Goal: Submit feedback/report problem

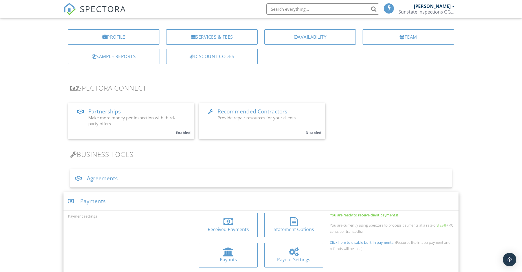
scroll to position [56, 0]
click at [234, 228] on div "Received Payments" at bounding box center [228, 230] width 50 height 6
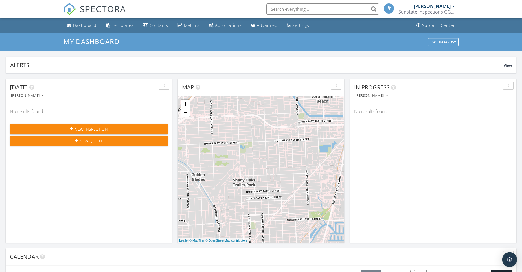
click at [511, 258] on img "Open Intercom Messenger" at bounding box center [509, 259] width 7 height 7
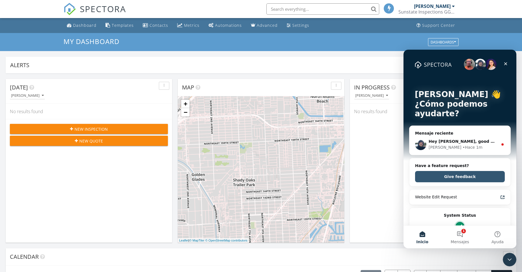
click at [465, 175] on button "Give feedback" at bounding box center [460, 176] width 90 height 11
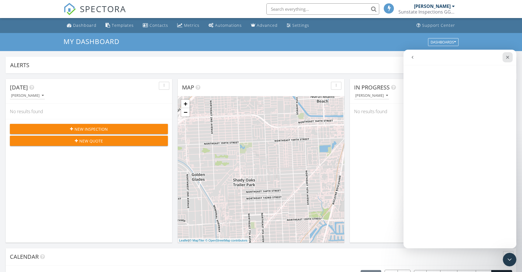
click at [508, 58] on icon "Cerrar" at bounding box center [507, 57] width 3 height 3
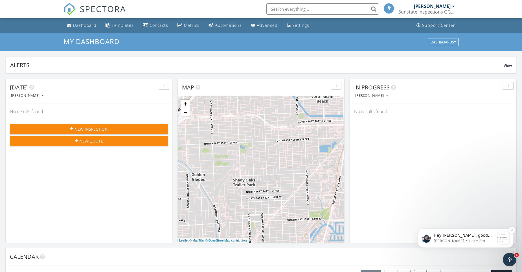
click at [465, 238] on p "[PERSON_NAME] • Hace 2m" at bounding box center [464, 240] width 61 height 5
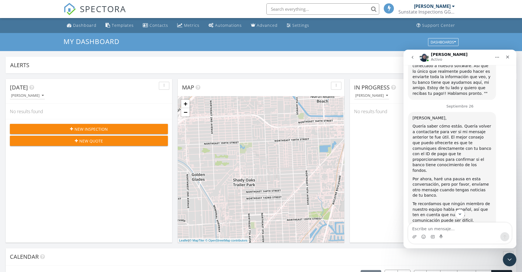
scroll to position [1582, 0]
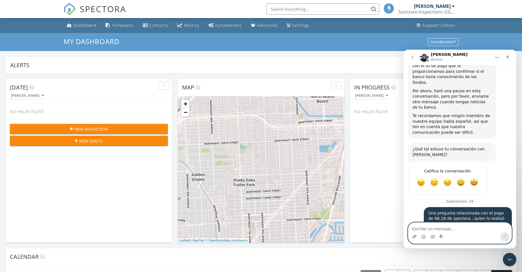
click at [415, 236] on icon "Adjuntar un archivo" at bounding box center [414, 236] width 5 height 5
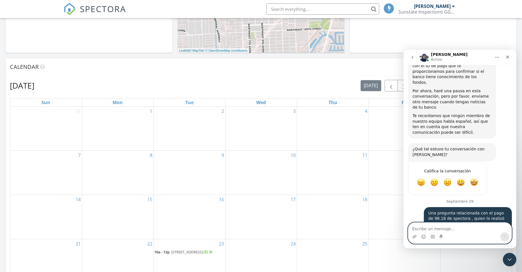
scroll to position [198, 0]
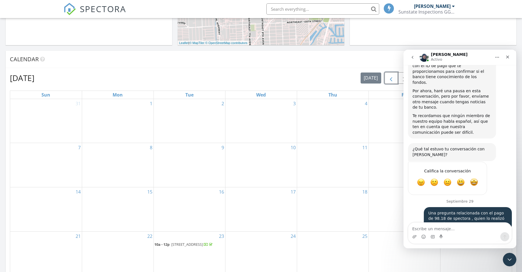
click at [388, 78] on span "button" at bounding box center [391, 78] width 7 height 7
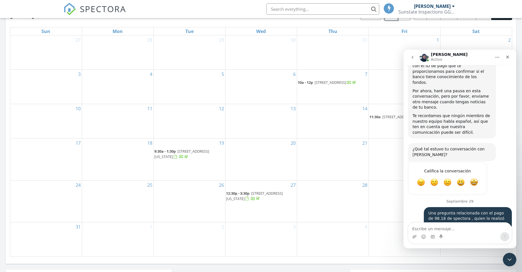
scroll to position [282, 0]
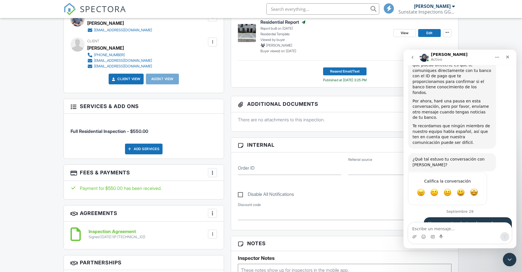
scroll to position [177, 0]
